Goal: Information Seeking & Learning: Learn about a topic

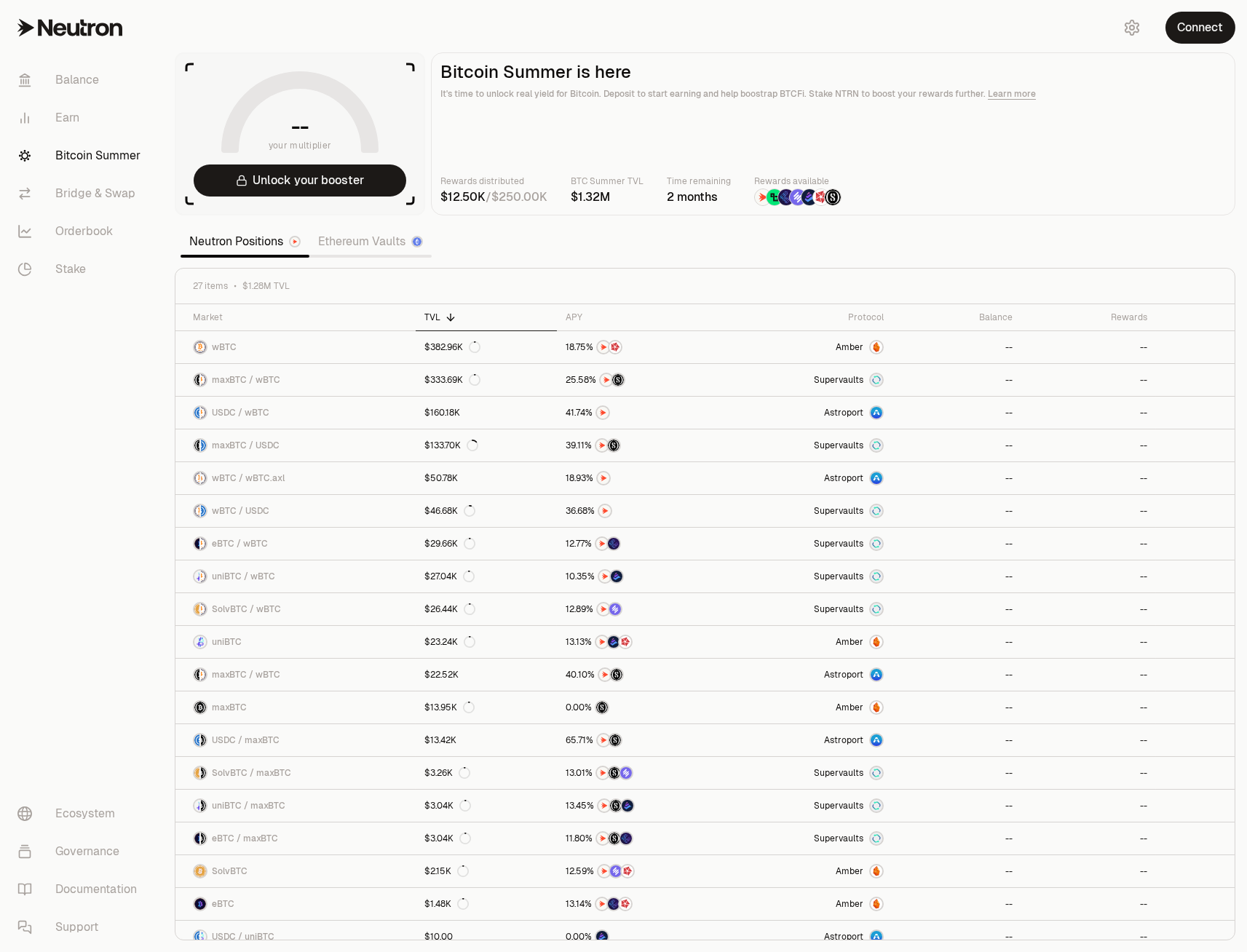
click at [337, 240] on link "Ethereum Vaults" at bounding box center [370, 241] width 122 height 29
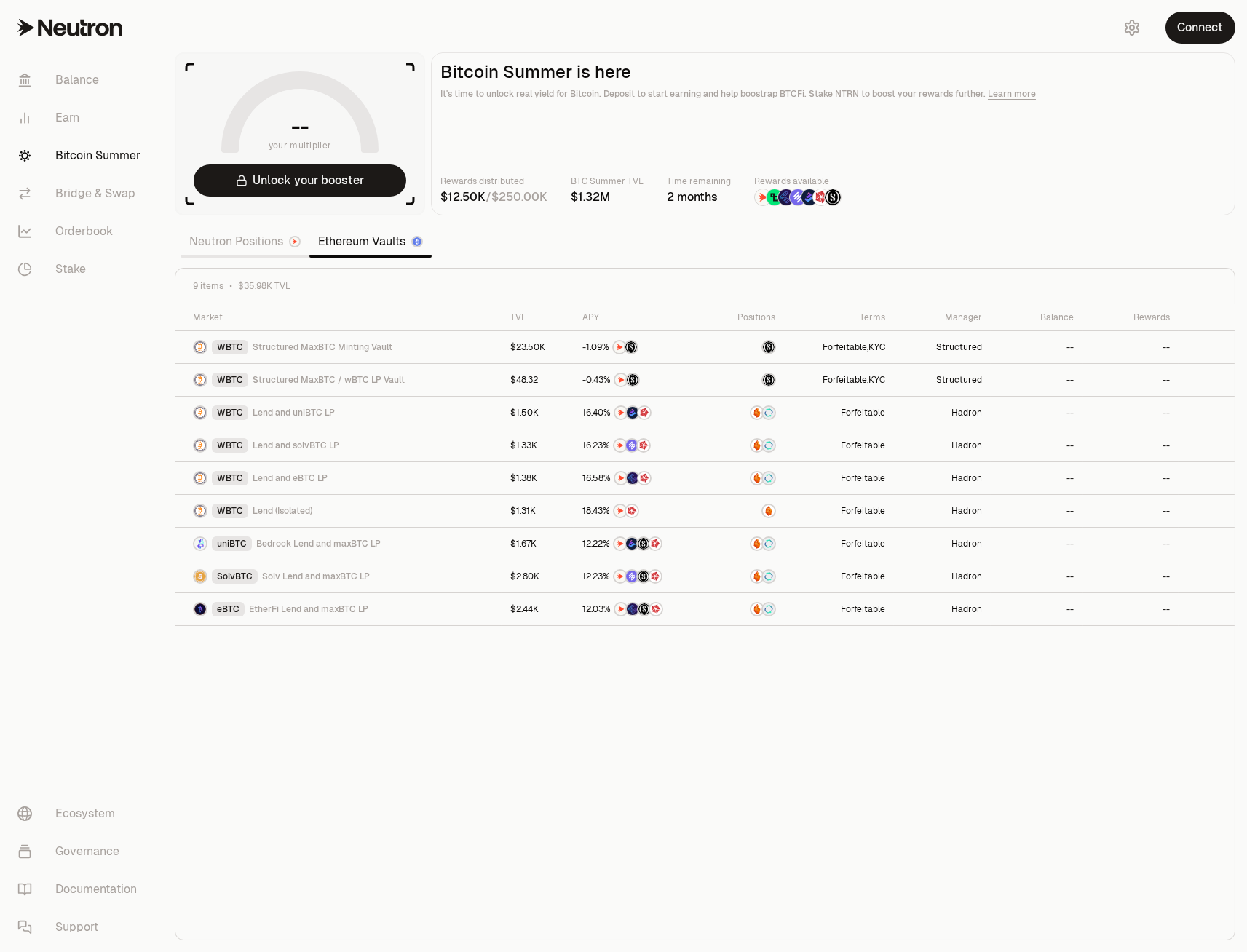
click at [257, 245] on link "Neutron Positions" at bounding box center [245, 241] width 129 height 29
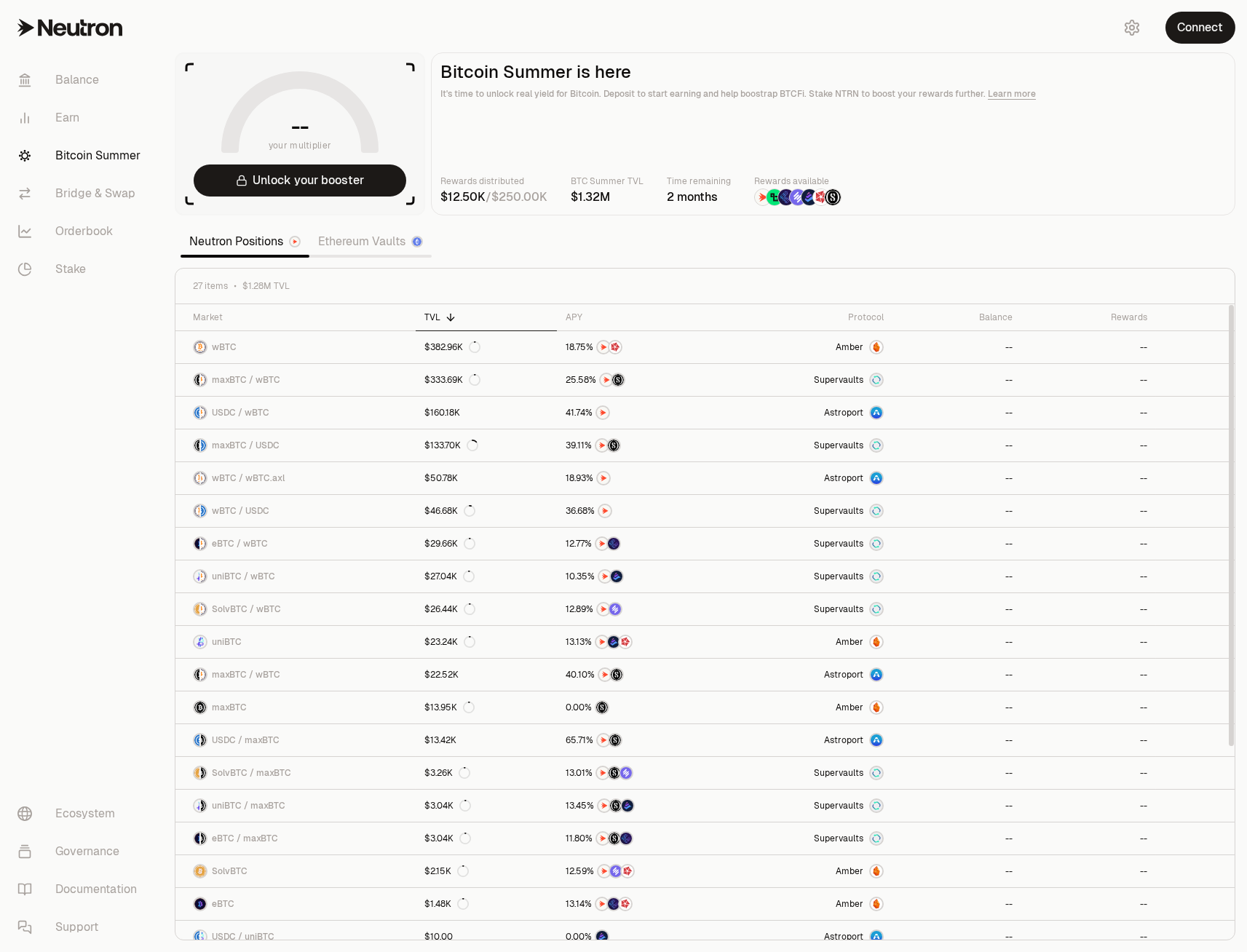
click at [384, 235] on link "Ethereum Vaults" at bounding box center [370, 241] width 122 height 29
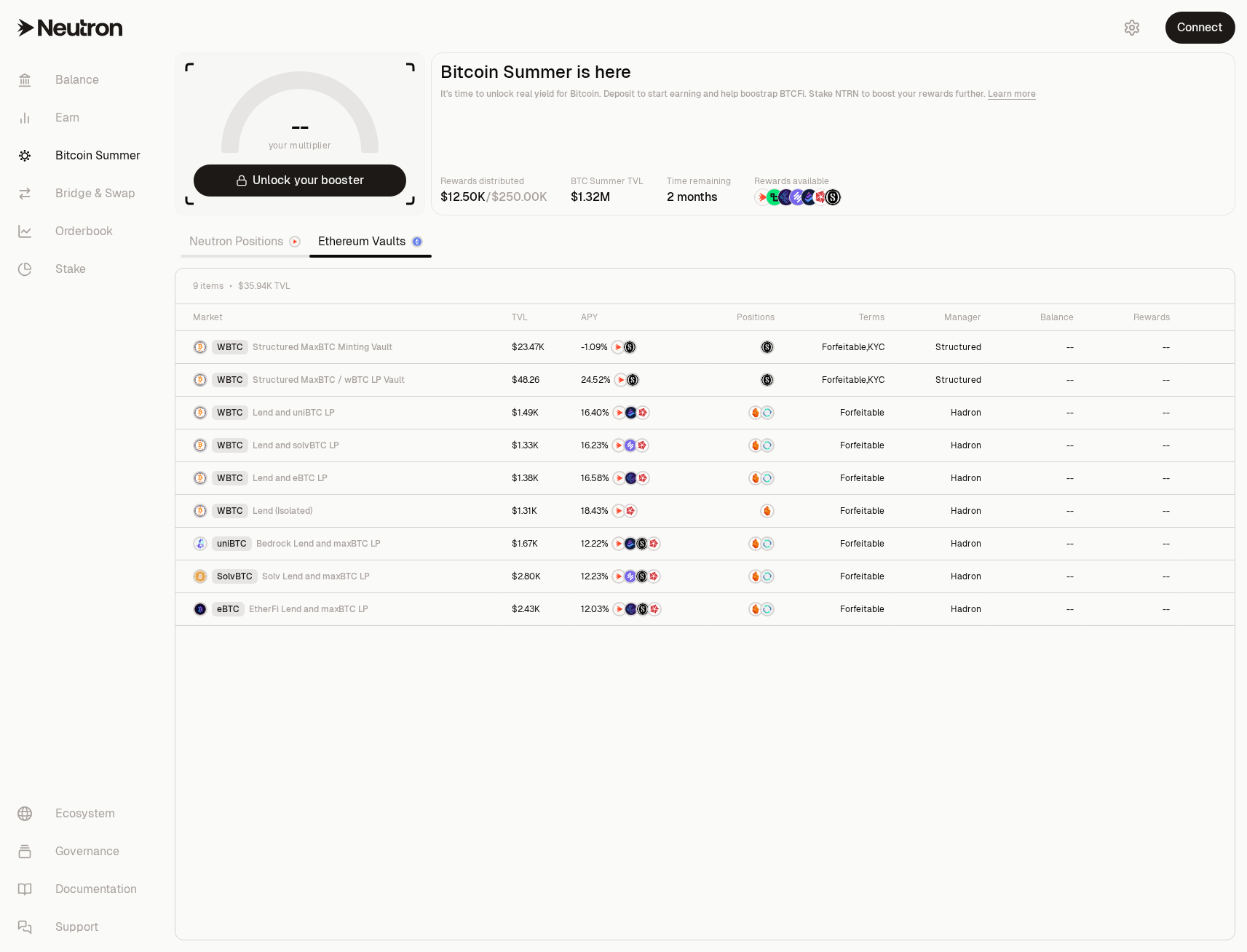
click at [293, 245] on img at bounding box center [295, 241] width 9 height 9
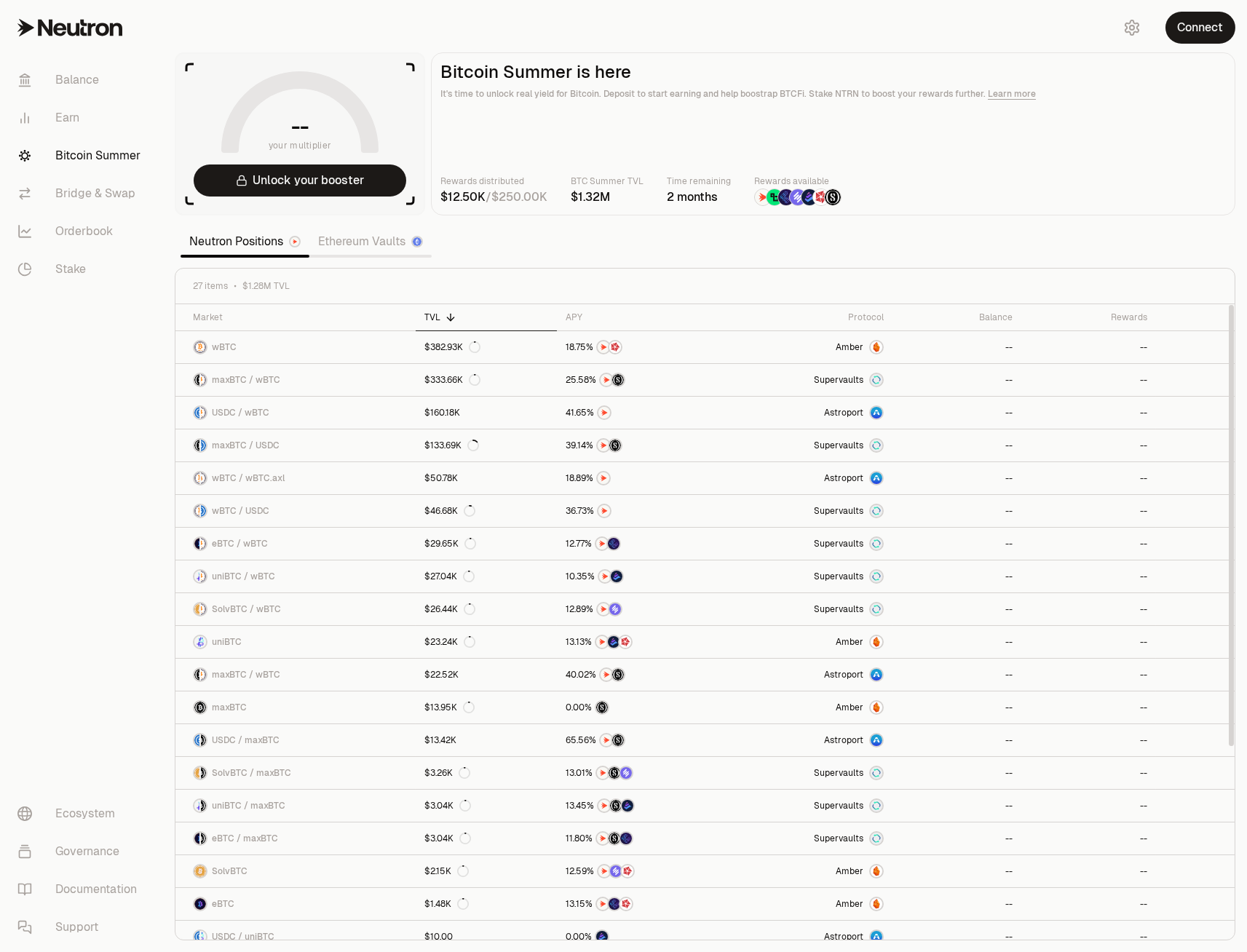
click at [447, 316] on icon at bounding box center [450, 317] width 11 height 11
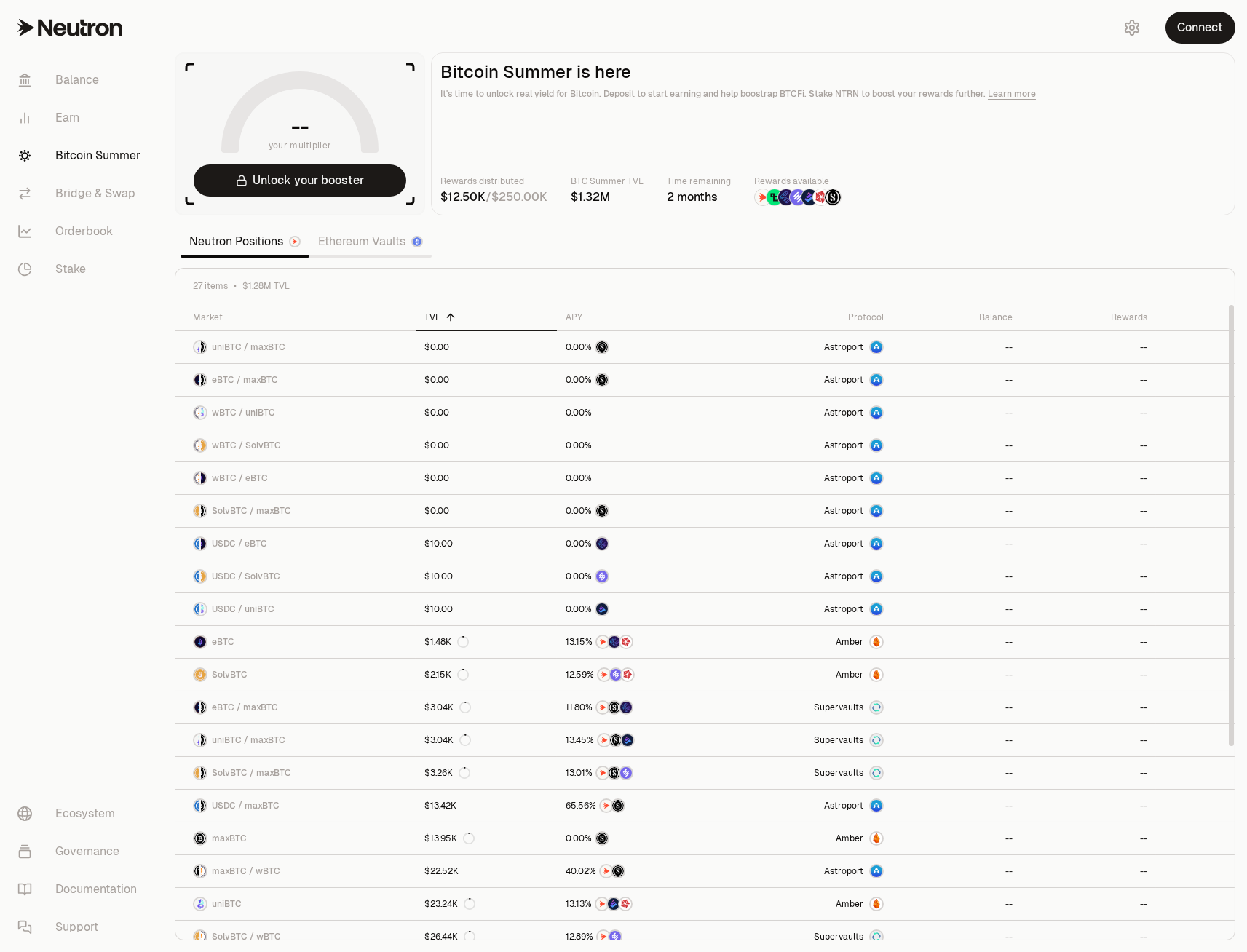
click at [447, 316] on icon at bounding box center [450, 317] width 11 height 11
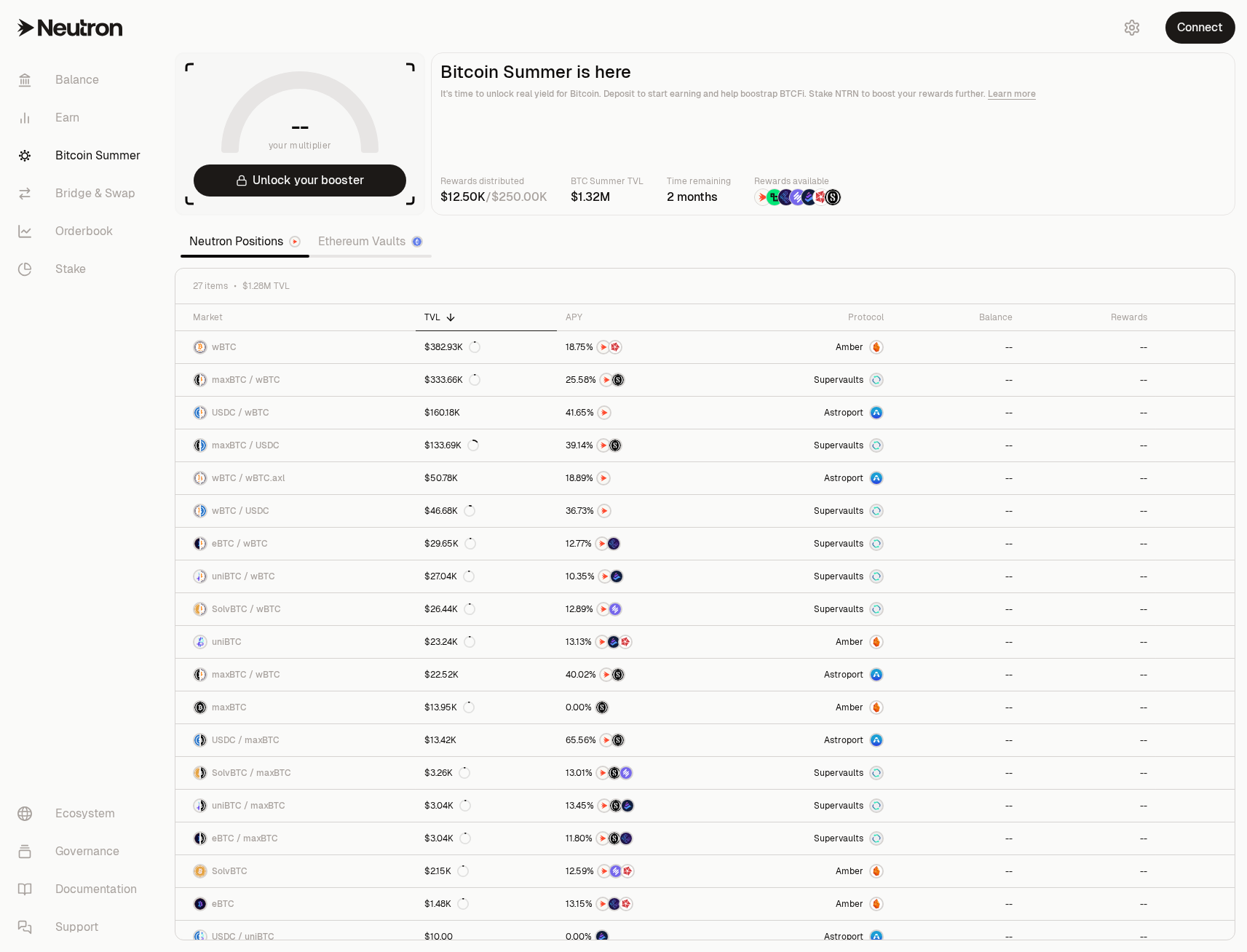
click at [1173, 126] on main "Bitcoin Summer is here It's time to unlock real yield for Bitcoin. Deposit to s…" at bounding box center [832, 134] width 804 height 163
